Goal: Task Accomplishment & Management: Manage account settings

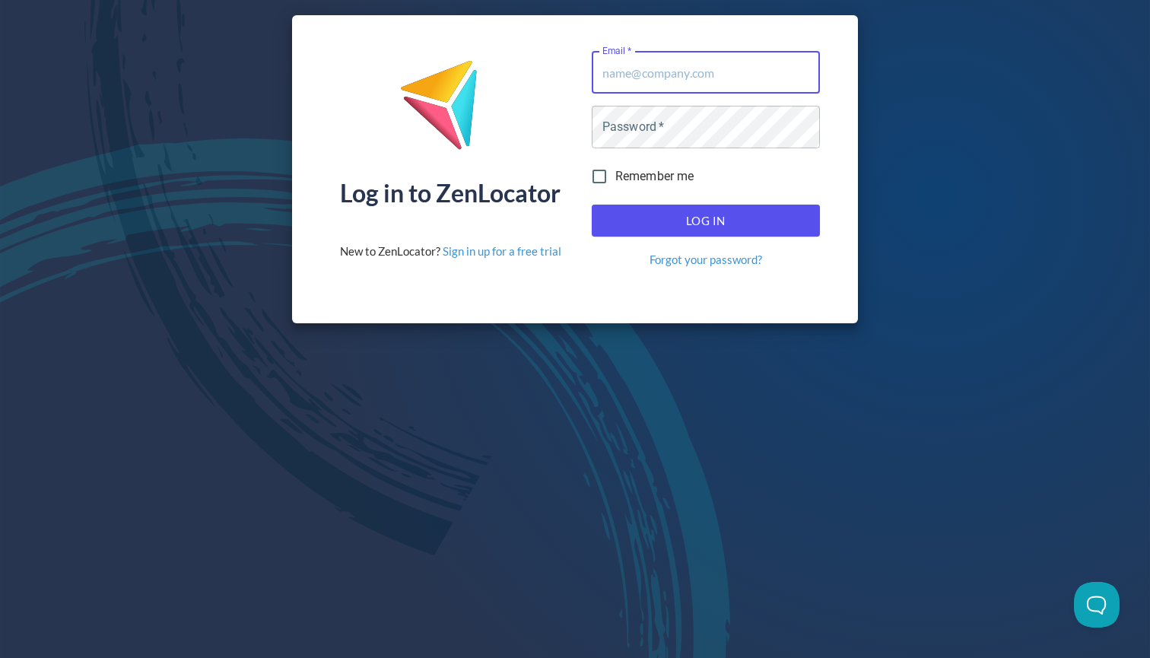
type input "[EMAIL_ADDRESS][DOMAIN_NAME]"
click at [705, 221] on button "Log In" at bounding box center [706, 221] width 228 height 32
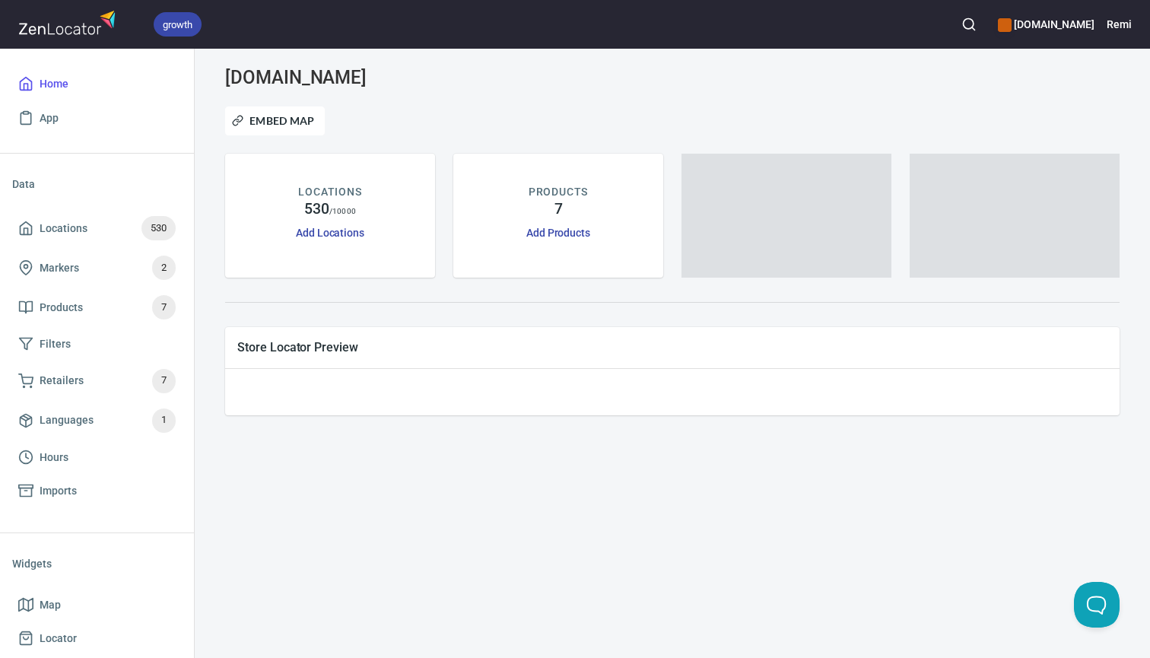
click at [972, 27] on icon "button" at bounding box center [968, 24] width 15 height 15
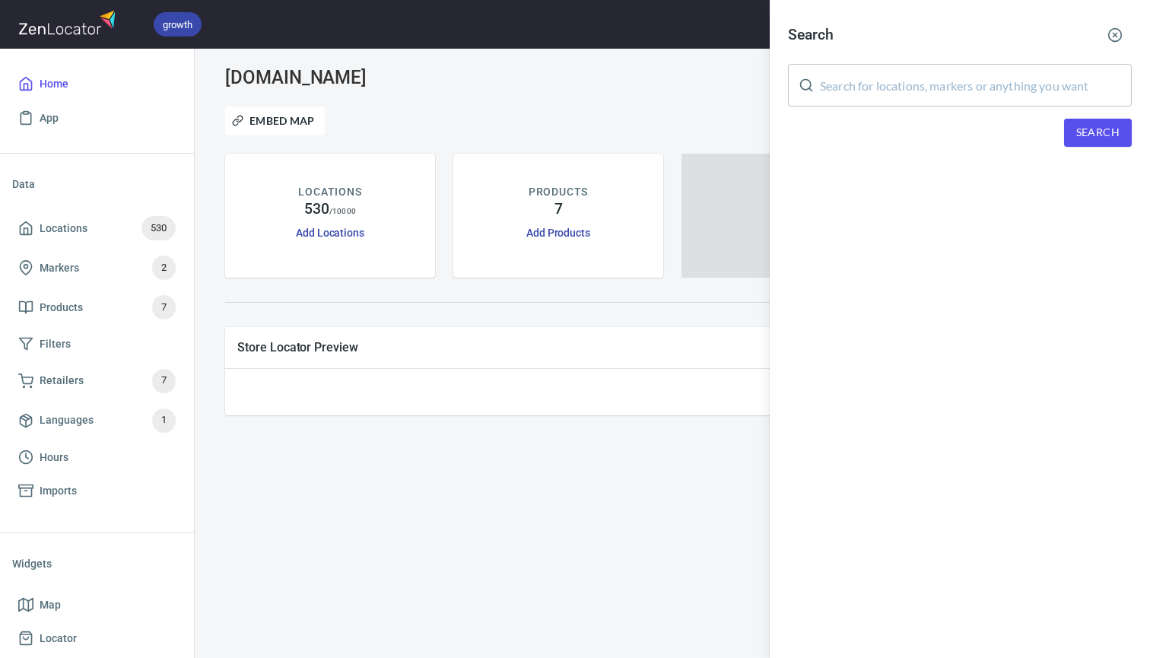
click at [887, 94] on input "text" at bounding box center [976, 85] width 312 height 43
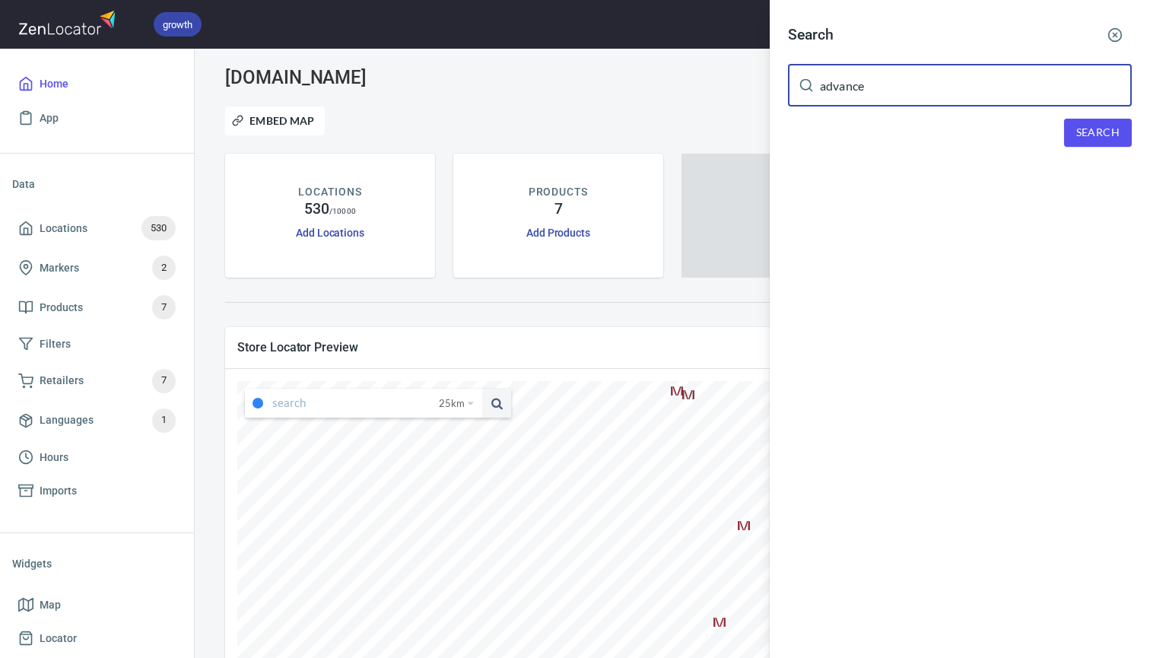
type input "advance"
click at [1094, 130] on span "Search" at bounding box center [1097, 132] width 43 height 19
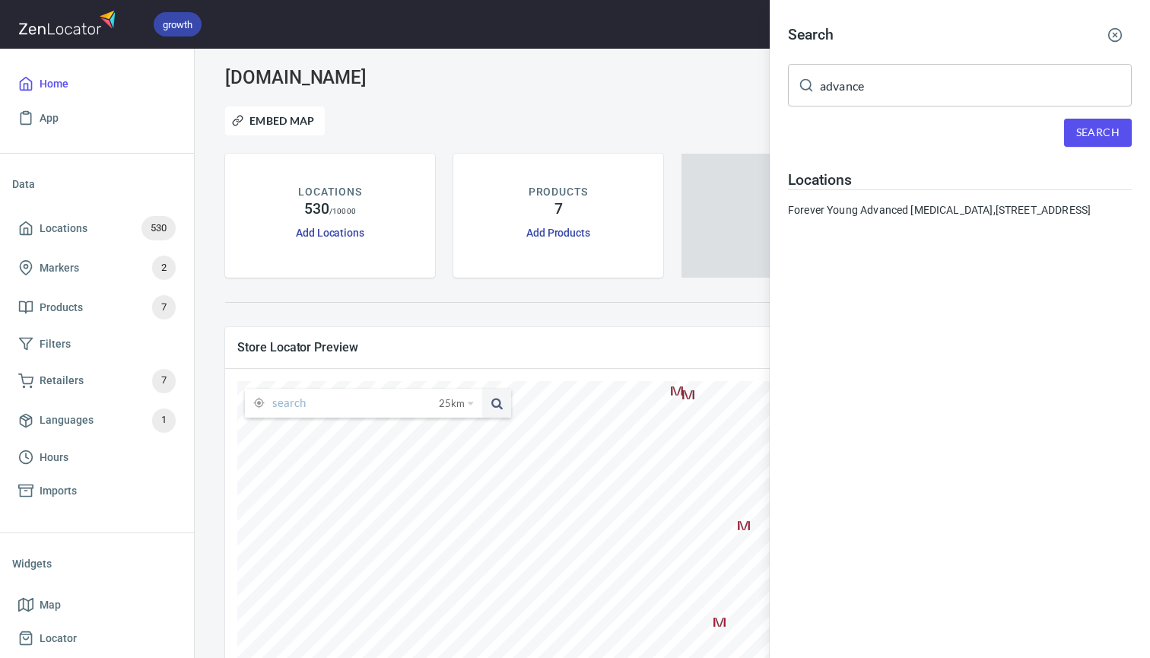
click at [1119, 30] on circle "button" at bounding box center [1115, 35] width 13 height 13
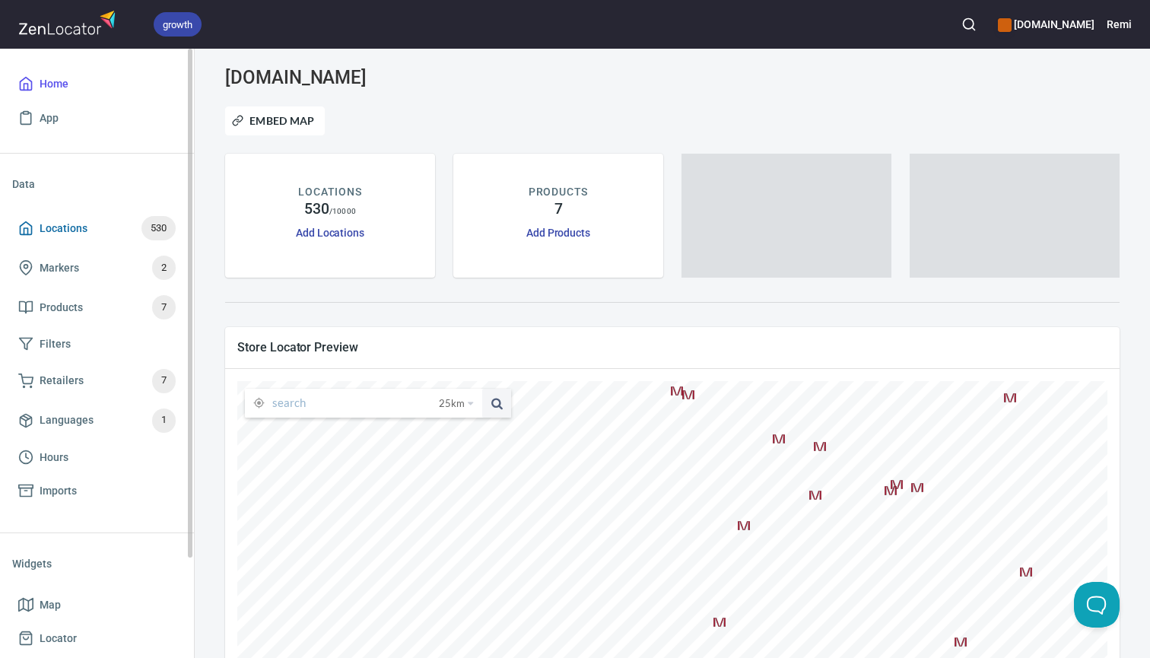
click at [76, 230] on span "Locations" at bounding box center [64, 228] width 48 height 19
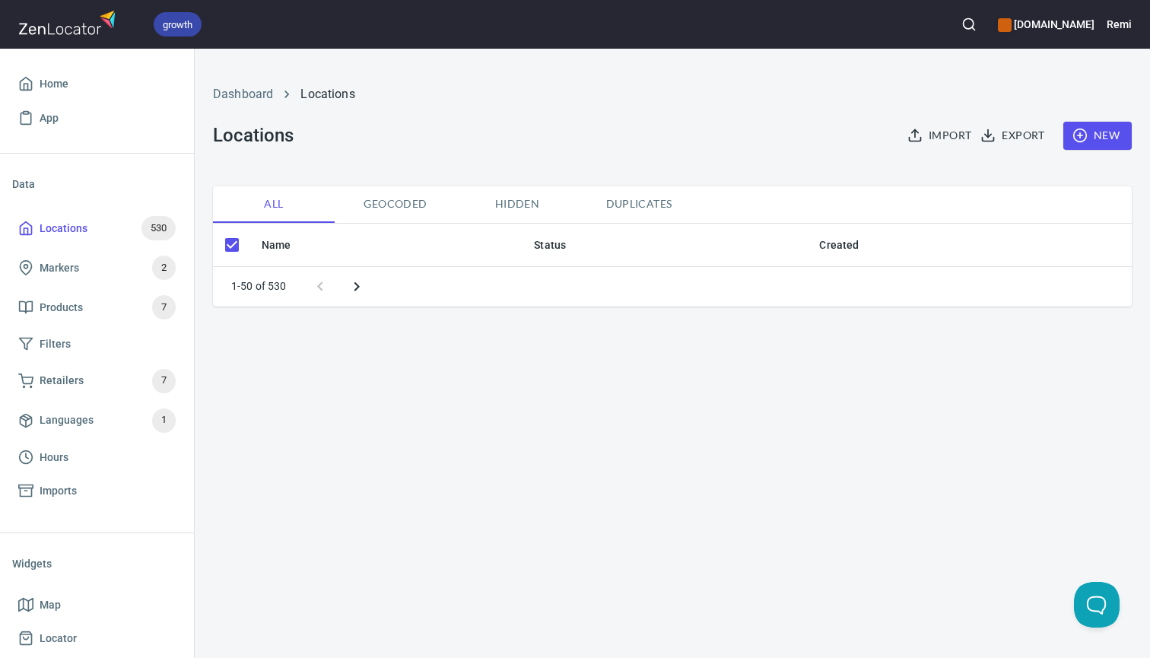
checkbox input "false"
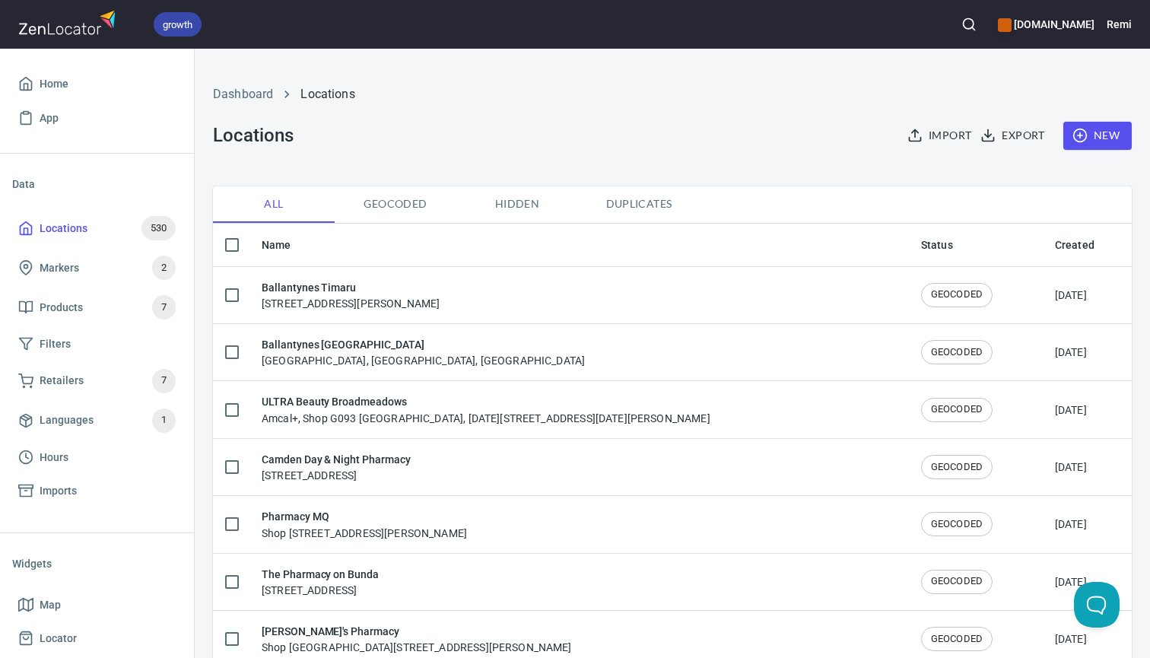
click at [1109, 134] on span "New" at bounding box center [1097, 135] width 44 height 19
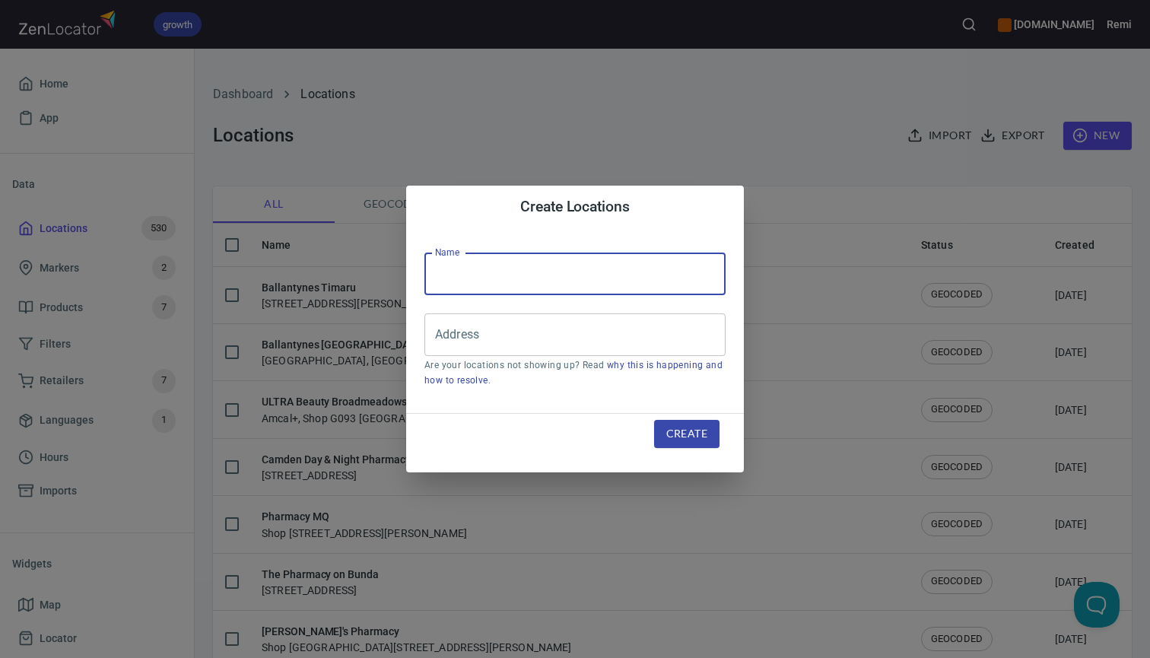
paste input "Advance Skin Solutions"
type input "Advance Skin Solutions"
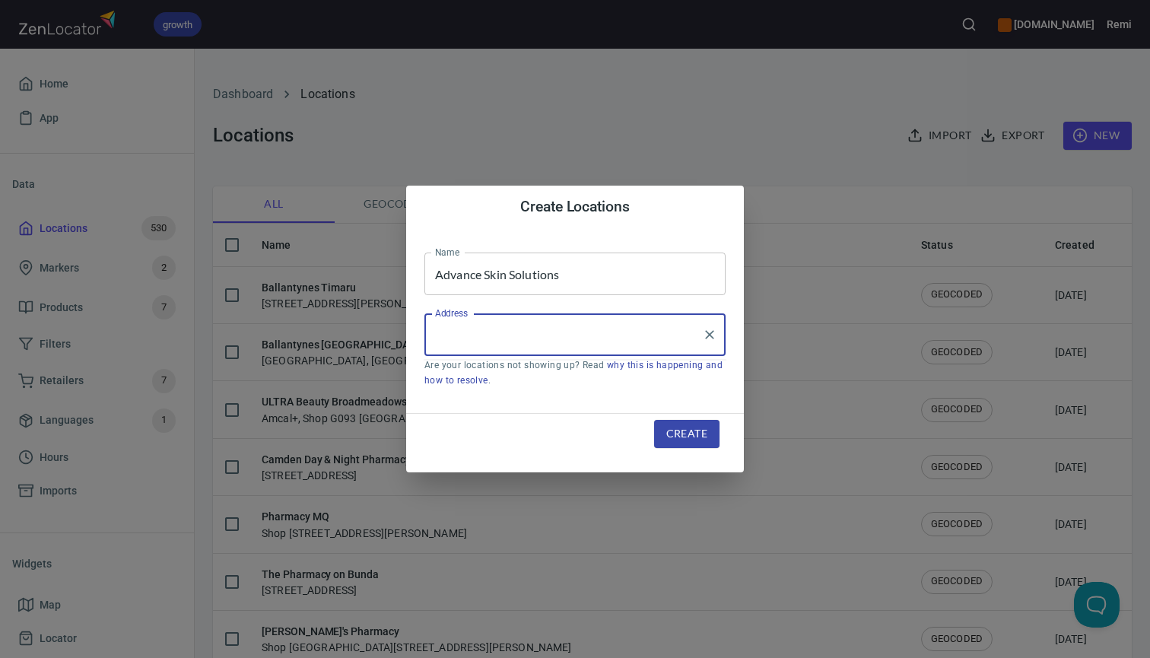
paste input "[STREET_ADDRESS]"
click at [531, 377] on li "[STREET_ADDRESS]" at bounding box center [574, 379] width 301 height 27
type input "[STREET_ADDRESS]"
click at [673, 427] on span "Create" at bounding box center [686, 433] width 41 height 19
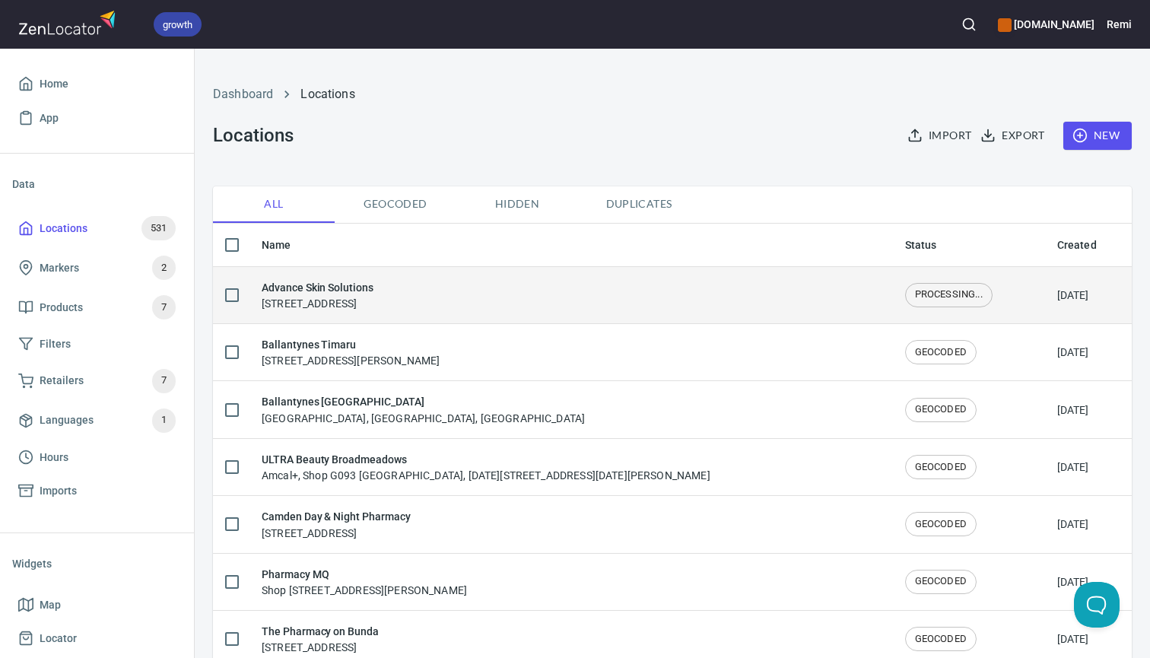
click at [597, 301] on div "Advance Skin Solutions [STREET_ADDRESS]" at bounding box center [571, 295] width 619 height 32
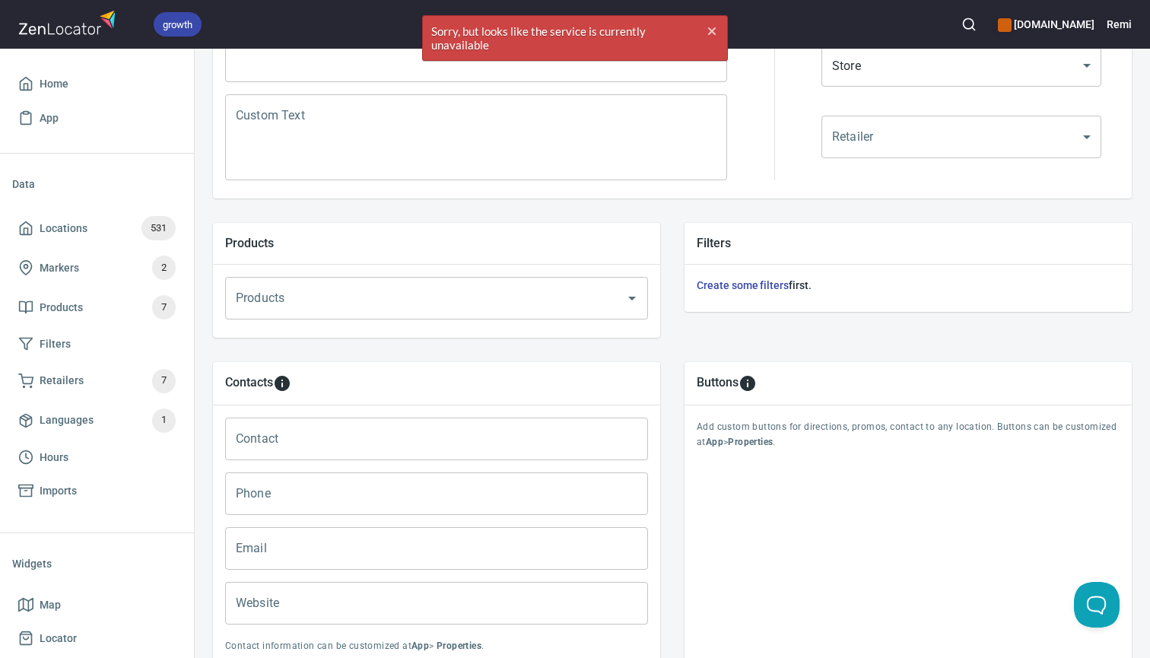
scroll to position [383, 0]
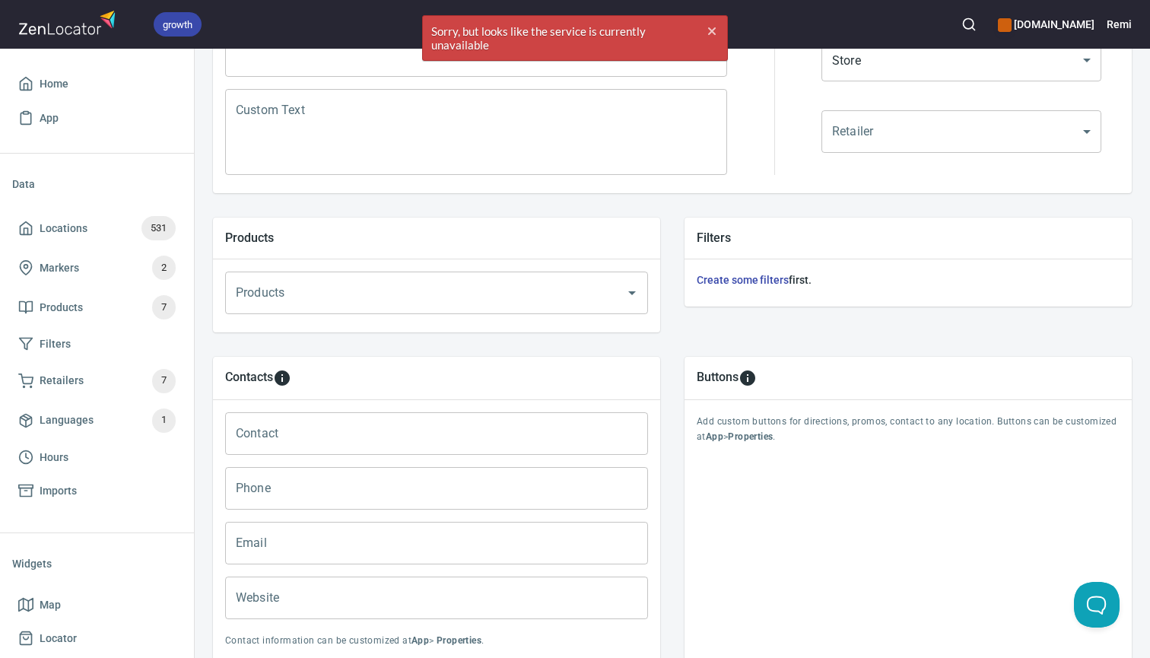
click at [587, 300] on input "Products" at bounding box center [415, 292] width 367 height 29
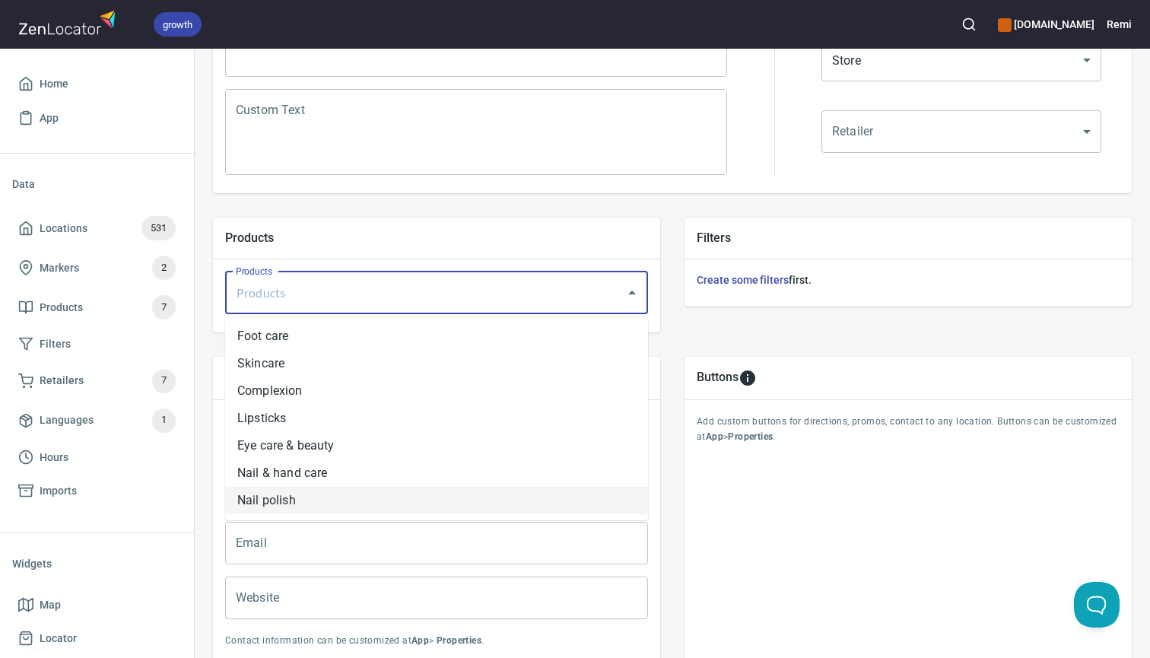
click at [480, 495] on li "Nail polish" at bounding box center [436, 500] width 423 height 27
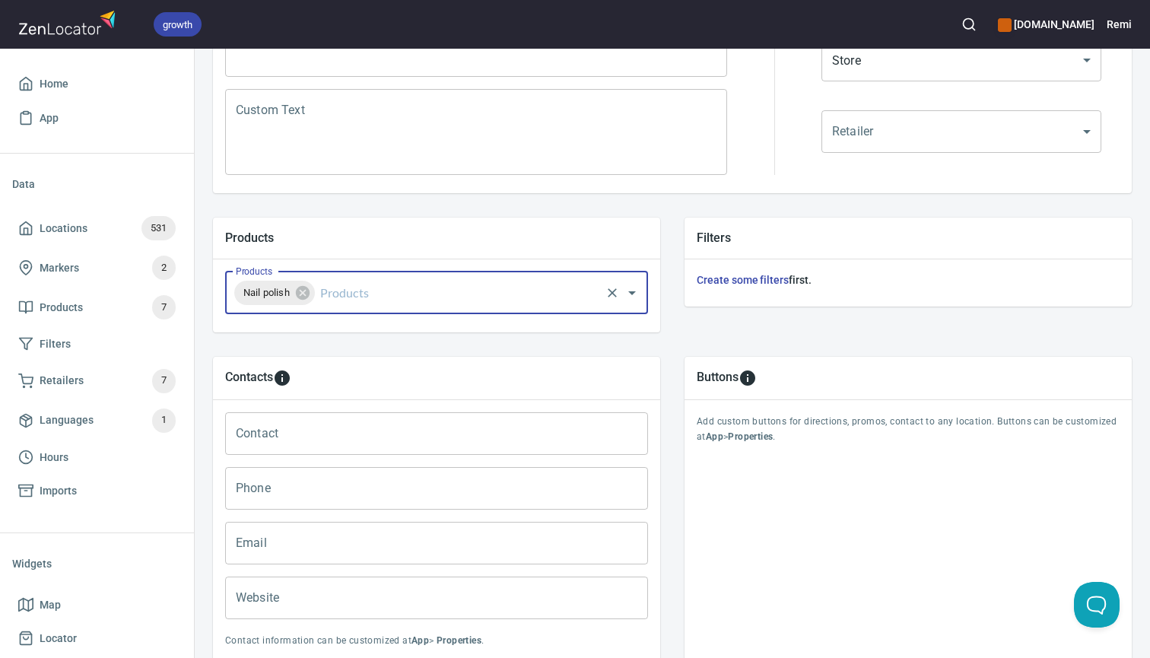
click at [492, 294] on input "Products" at bounding box center [457, 292] width 281 height 29
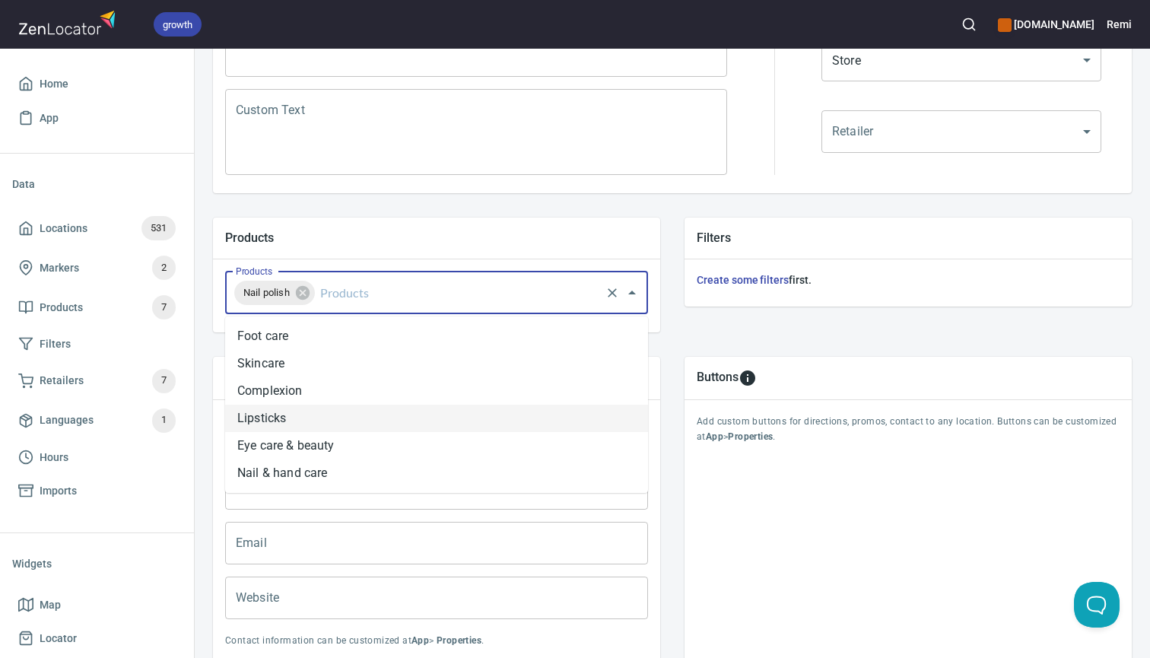
click at [448, 420] on li "Lipsticks" at bounding box center [436, 418] width 423 height 27
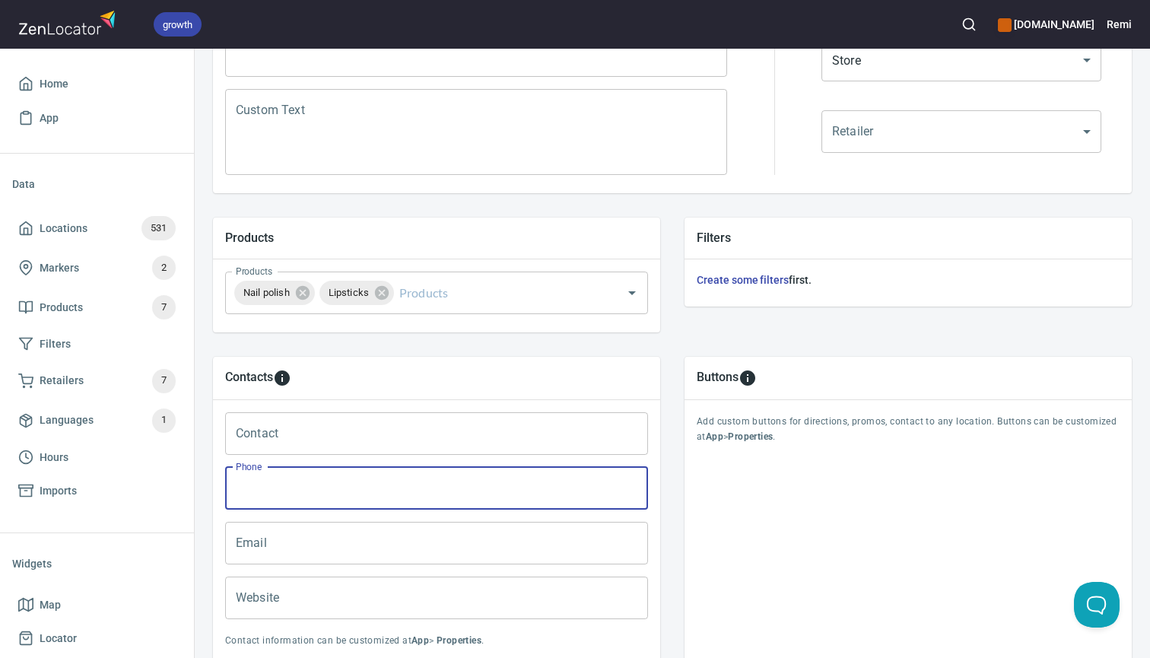
paste input "04 06997017"
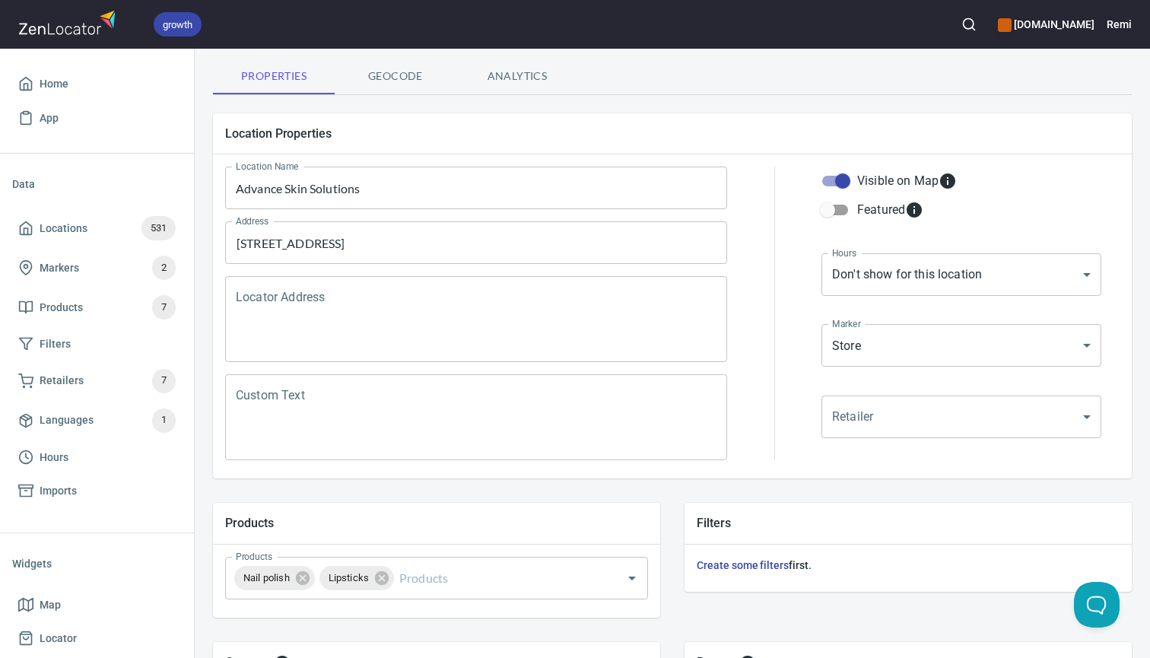
scroll to position [97, 0]
type input "0406 997 017"
click at [878, 276] on body "growth [DOMAIN_NAME] Remi Home App Data Locations 531 Markers 2 Products 7 Filt…" at bounding box center [575, 329] width 1150 height 658
click at [868, 303] on li "Custom..." at bounding box center [961, 301] width 280 height 27
type input "CUSTOM_HOURS"
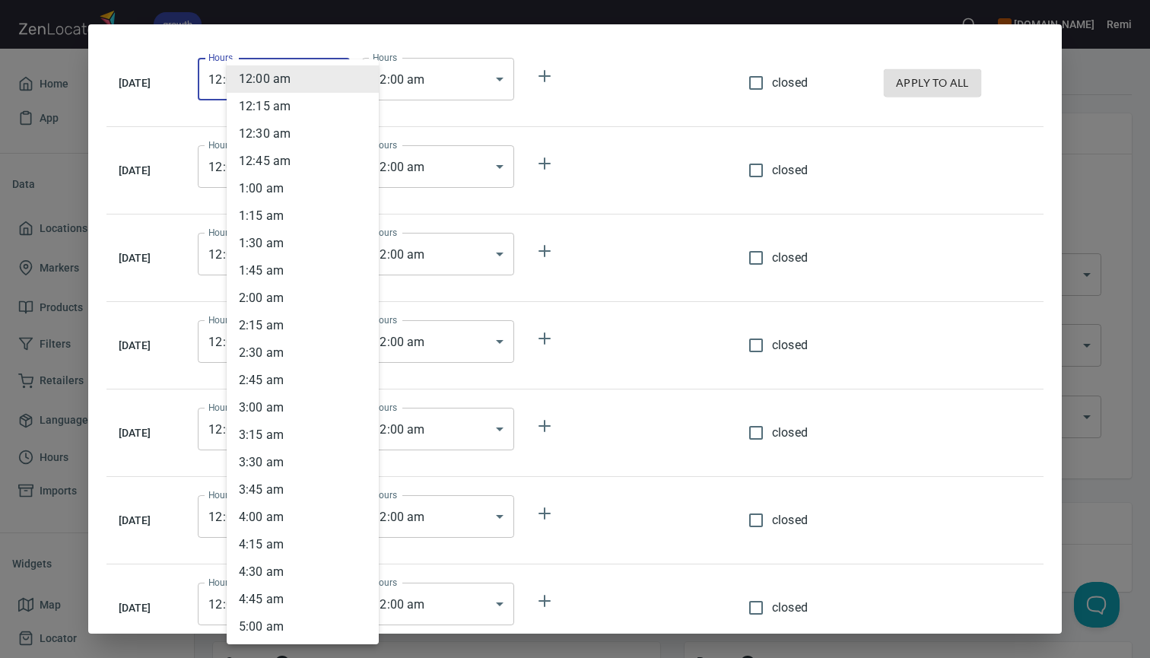
click at [338, 97] on body "growth [DOMAIN_NAME] Remi Home App Data Locations 531 Markers 2 Products 7 Filt…" at bounding box center [575, 329] width 1150 height 658
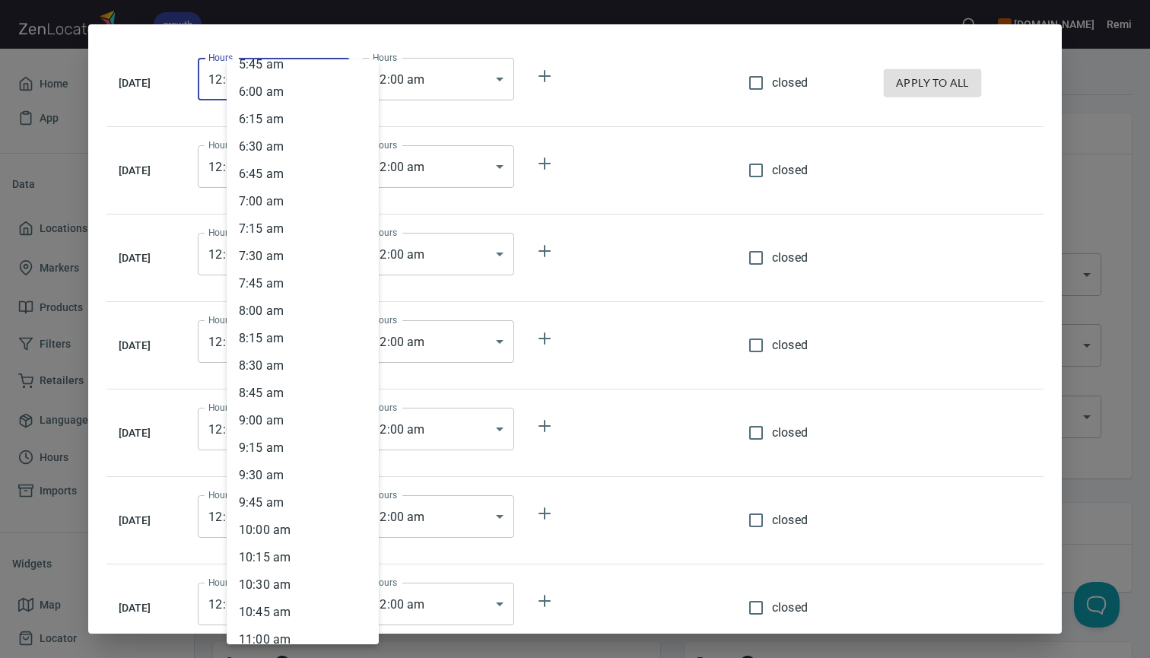
scroll to position [646, 0]
click at [275, 529] on li "10 : 00 am" at bounding box center [303, 527] width 152 height 27
type input "10:00"
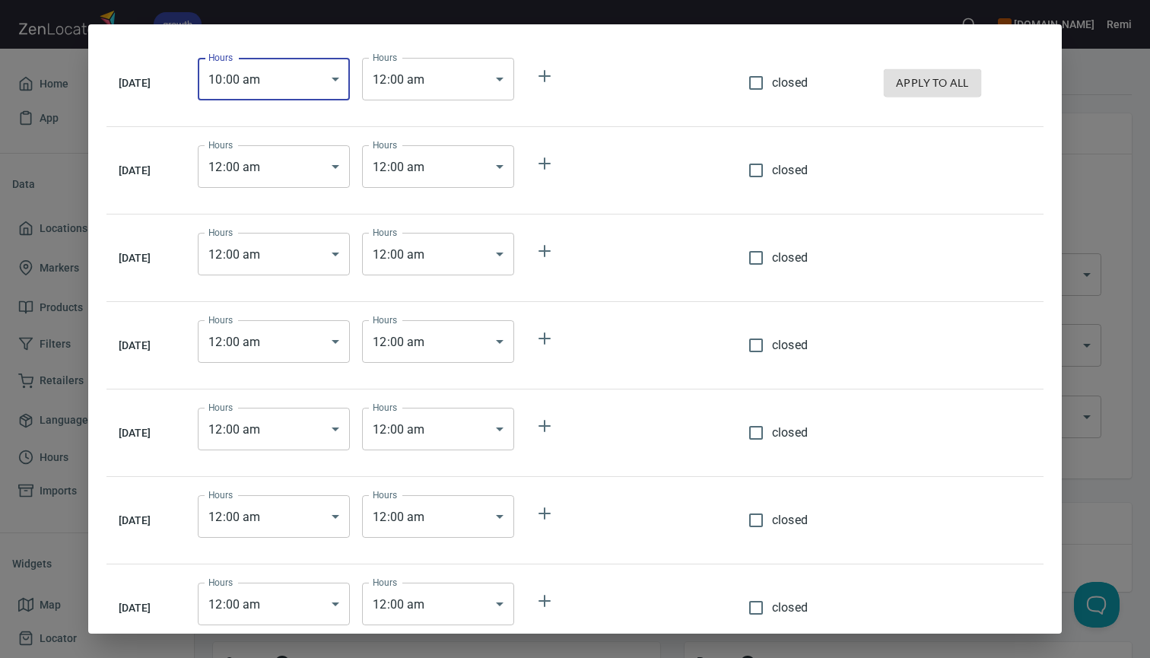
click at [465, 77] on body "growth [DOMAIN_NAME] Remi Home App Data Locations 531 Markers 2 Products 7 Filt…" at bounding box center [575, 329] width 1150 height 658
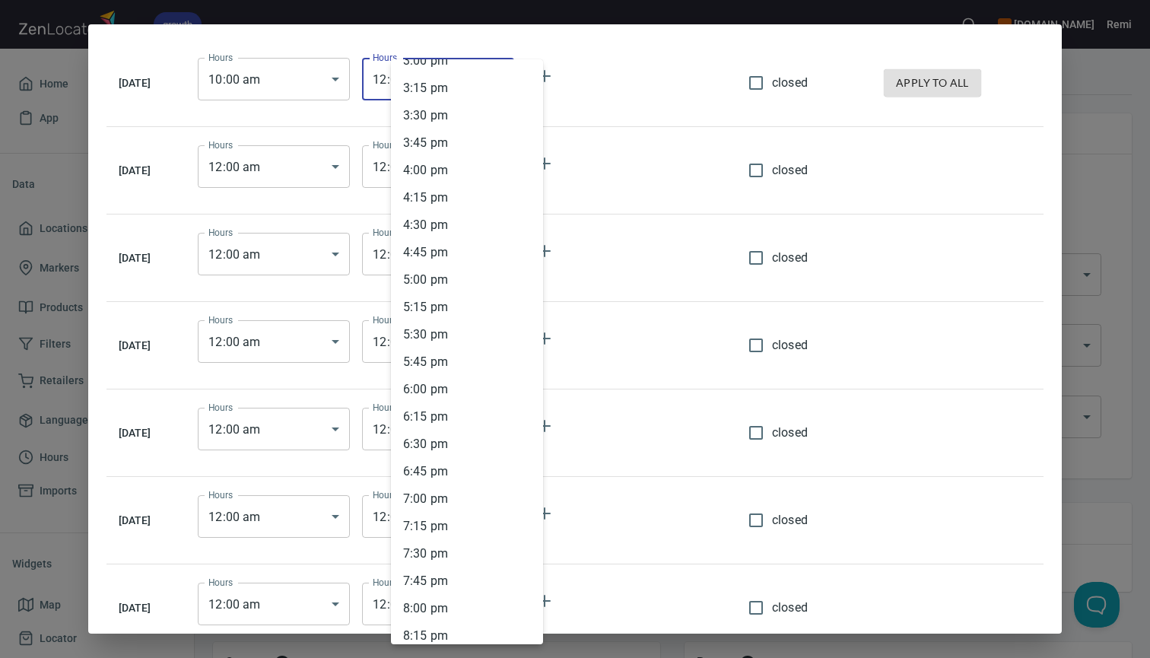
scroll to position [1725, 0]
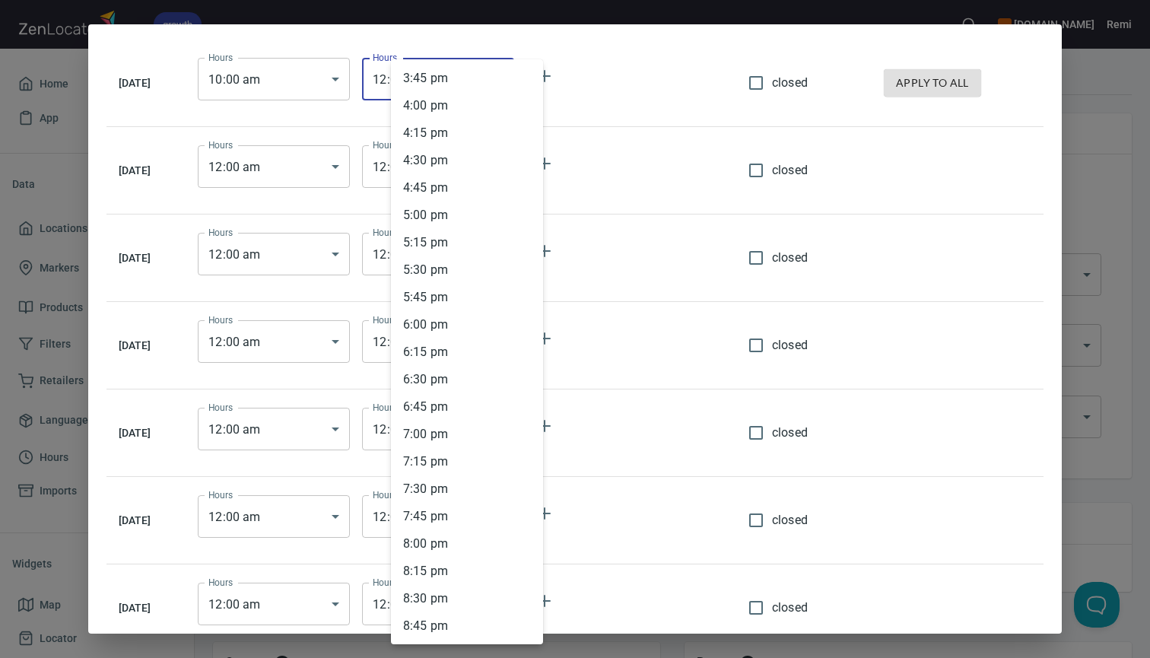
click at [437, 541] on li "8 : 00 pm" at bounding box center [467, 543] width 152 height 27
type input "20:00"
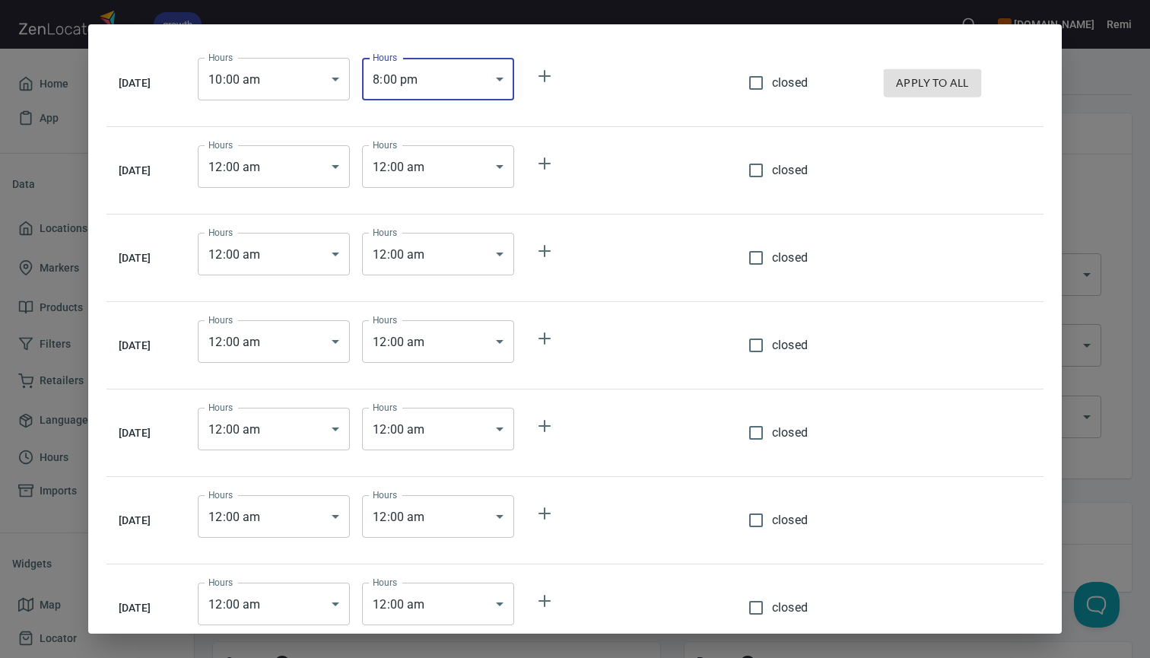
click at [953, 83] on span "apply to all" at bounding box center [932, 83] width 73 height 19
type input "10:00"
type input "20:00"
type input "10:00"
type input "20:00"
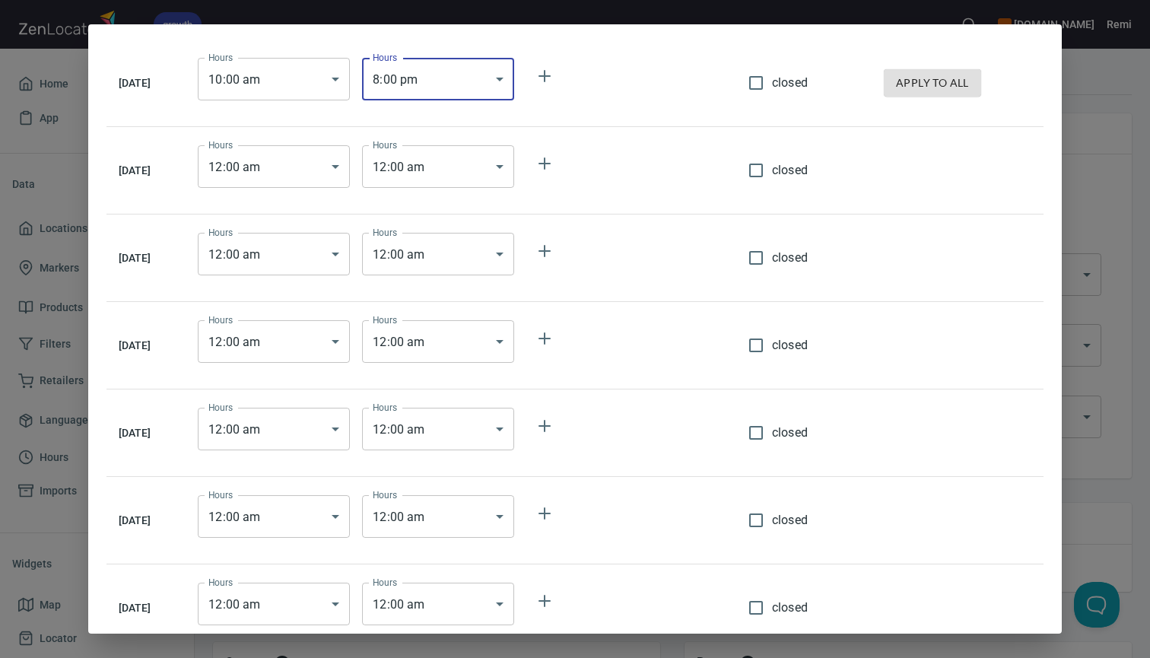
type input "10:00"
type input "20:00"
type input "10:00"
type input "20:00"
type input "10:00"
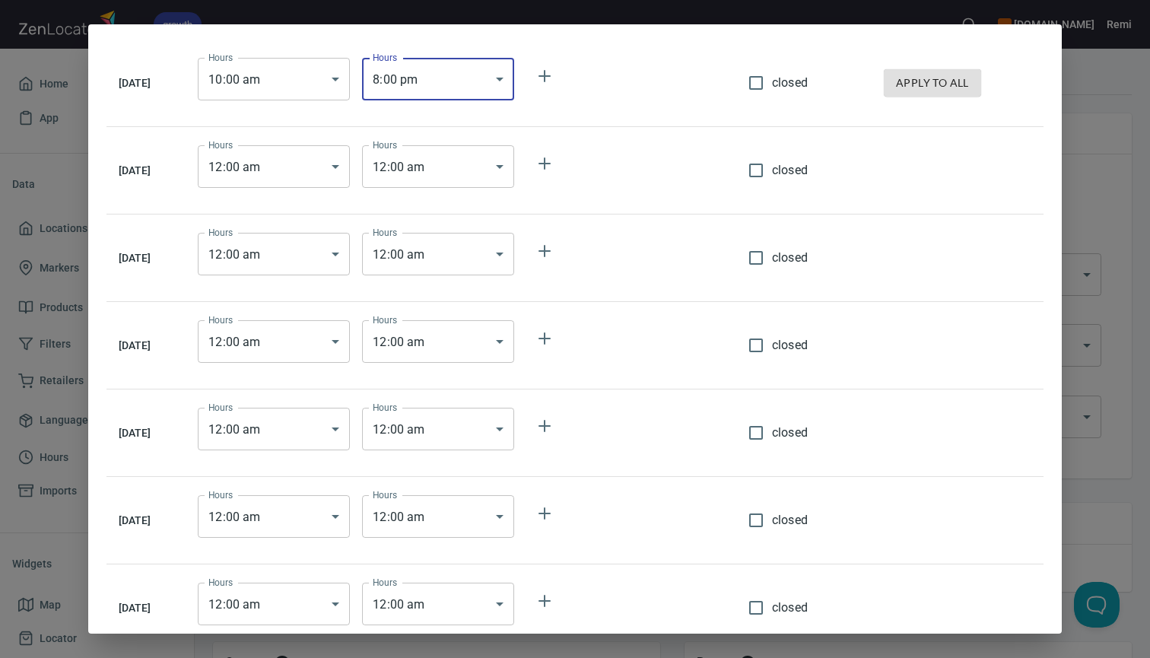
type input "20:00"
type input "10:00"
type input "20:00"
click at [491, 522] on body "growth [DOMAIN_NAME] Remi Home App Data Locations 531 Markers 2 Products 7 Filt…" at bounding box center [575, 329] width 1150 height 658
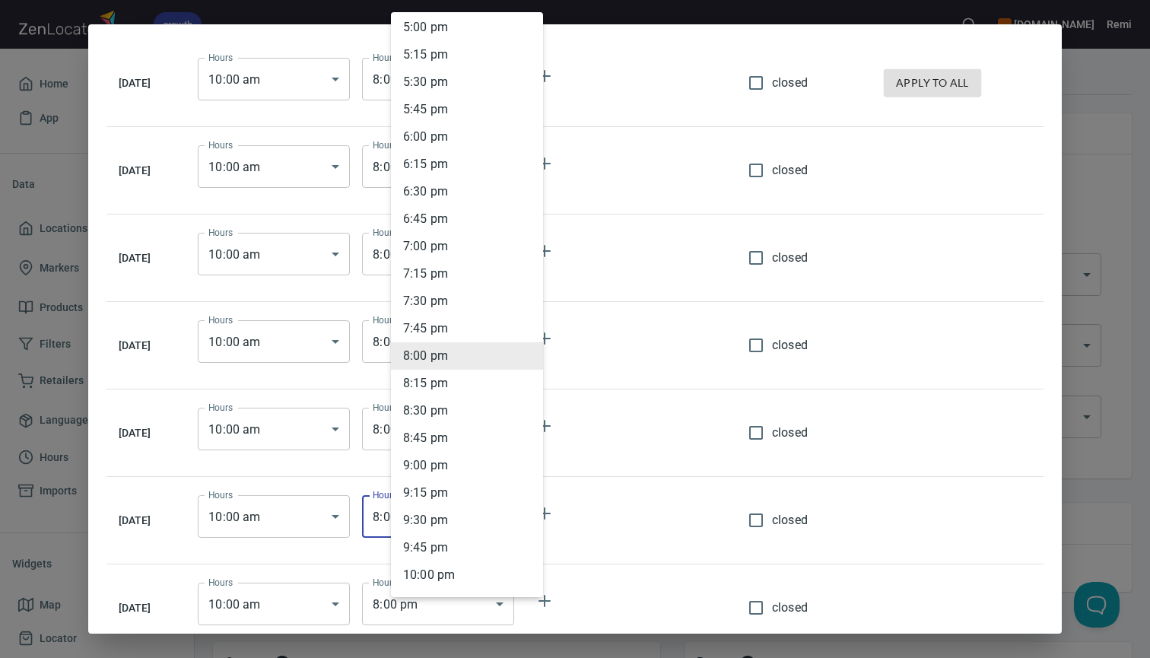
scroll to position [1841, 0]
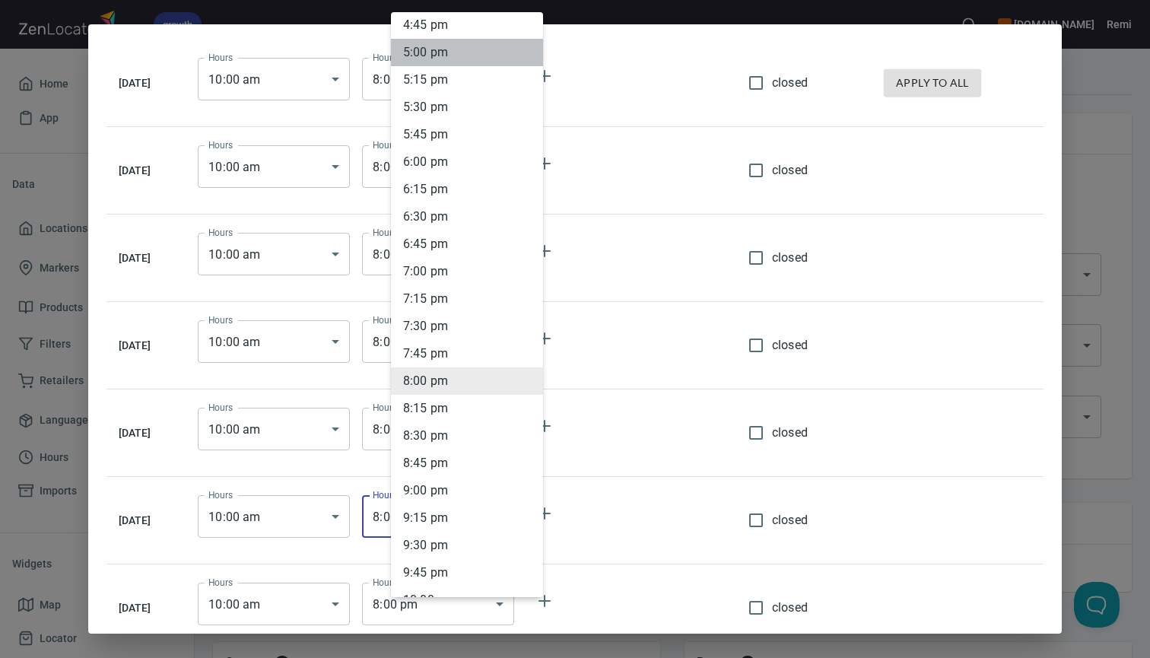
click at [449, 59] on li "5 : 00 pm" at bounding box center [467, 52] width 152 height 27
type input "17:00"
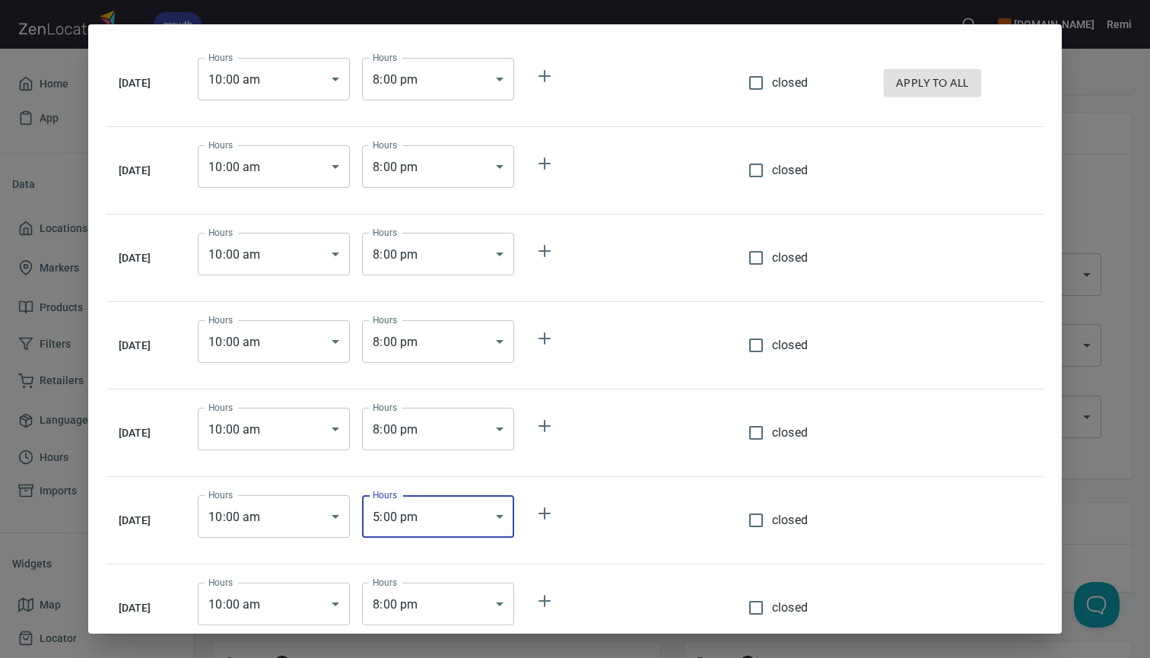
click at [770, 606] on input "closed" at bounding box center [756, 608] width 32 height 32
checkbox input "true"
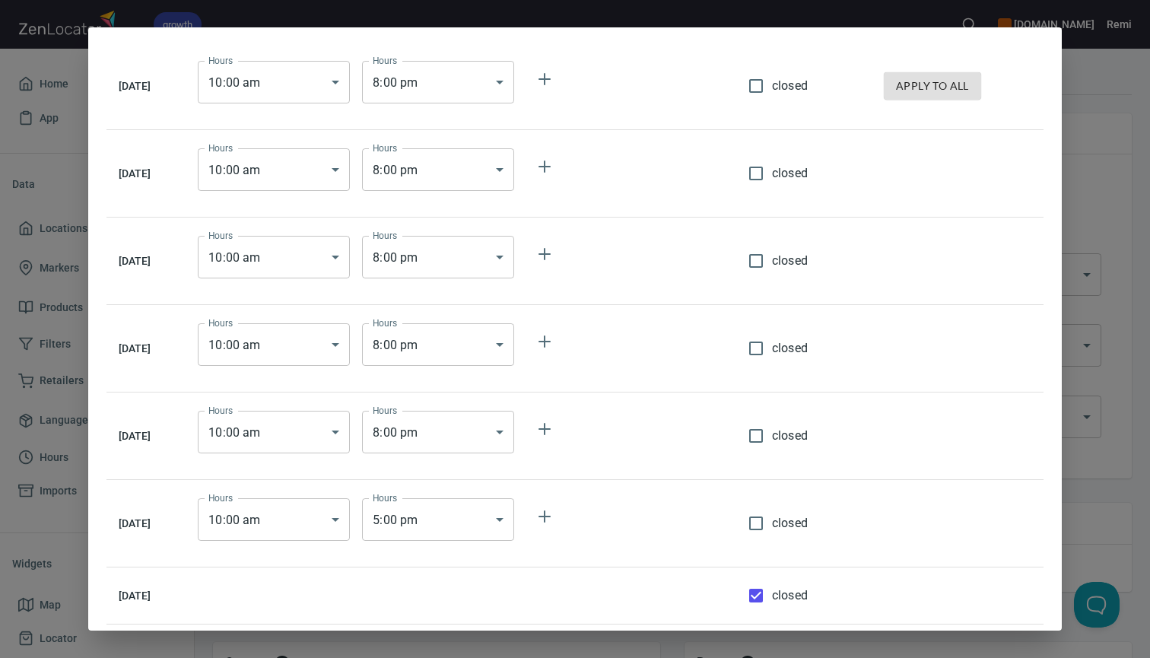
click at [979, 529] on td at bounding box center [957, 523] width 172 height 87
click at [1092, 494] on div "[DATE] Hours 10 : 00 am 10:00 Hours Hours 8 : 00 pm 20:00 Hours closed apply to…" at bounding box center [575, 329] width 1150 height 658
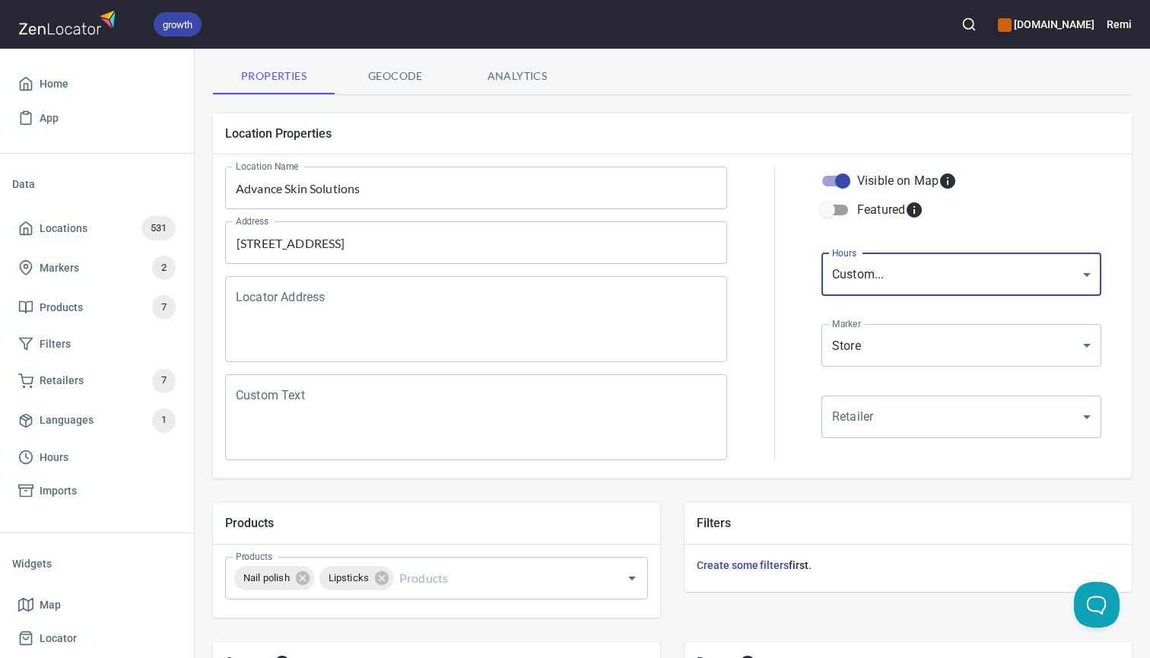
click at [1033, 357] on body "growth [DOMAIN_NAME] Remi Home App Data Locations 531 Markers 2 Products 7 Filt…" at bounding box center [575, 329] width 1150 height 658
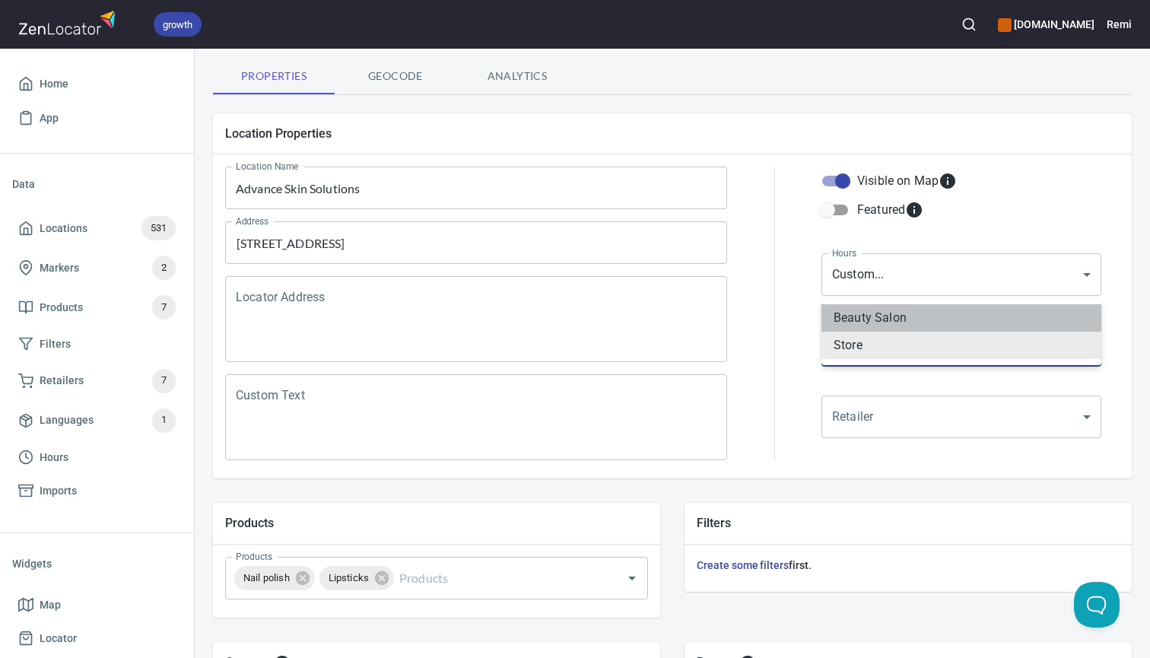
click at [1016, 329] on li "Beauty Salon" at bounding box center [961, 317] width 280 height 27
type input "mrk_w5hzkyuk"
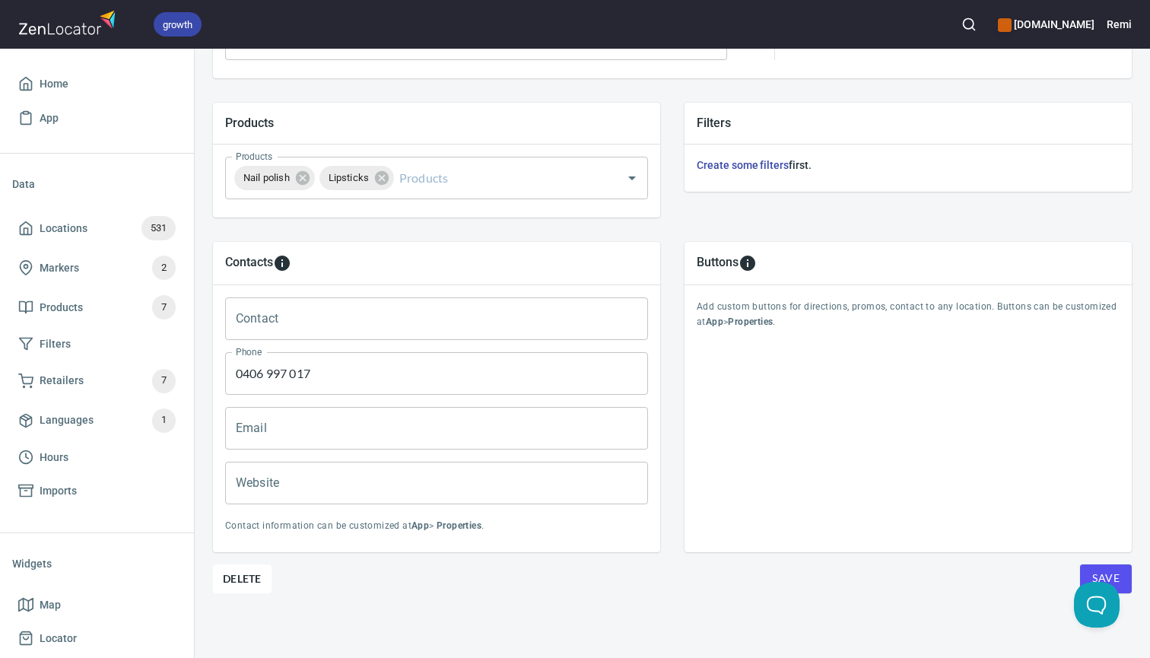
scroll to position [0, 0]
click at [1107, 571] on span "Save" at bounding box center [1105, 578] width 27 height 19
